Goal: Find specific page/section: Find specific page/section

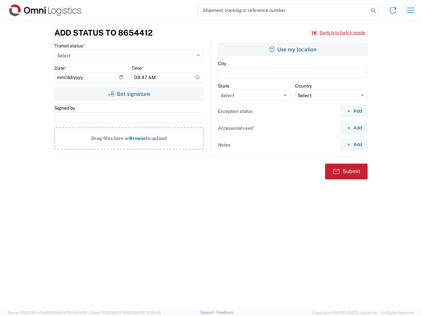
click at [283, 10] on input "search" at bounding box center [283, 10] width 171 height 13
click at [373, 11] on icon at bounding box center [372, 10] width 9 height 9
click at [393, 10] on icon at bounding box center [392, 10] width 11 height 11
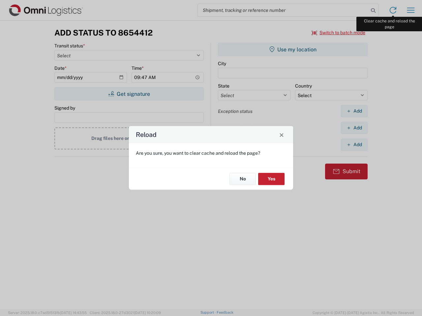
click at [410, 10] on div "Reload Are you sure, you want to clear cache and reload the page? No Yes" at bounding box center [211, 158] width 422 height 316
click at [338, 33] on div "Reload Are you sure, you want to clear cache and reload the page? No Yes" at bounding box center [211, 158] width 422 height 316
click at [129, 94] on div "Reload Are you sure, you want to clear cache and reload the page? No Yes" at bounding box center [211, 158] width 422 height 316
click at [292, 49] on div "Reload Are you sure, you want to clear cache and reload the page? No Yes" at bounding box center [211, 158] width 422 height 316
click at [354, 111] on div "Reload Are you sure, you want to clear cache and reload the page? No Yes" at bounding box center [211, 158] width 422 height 316
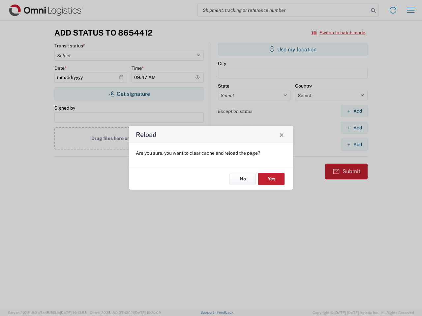
click at [354, 128] on div "Reload Are you sure, you want to clear cache and reload the page? No Yes" at bounding box center [211, 158] width 422 height 316
click at [354, 145] on div "Reload Are you sure, you want to clear cache and reload the page? No Yes" at bounding box center [211, 158] width 422 height 316
